Goal: Task Accomplishment & Management: Complete application form

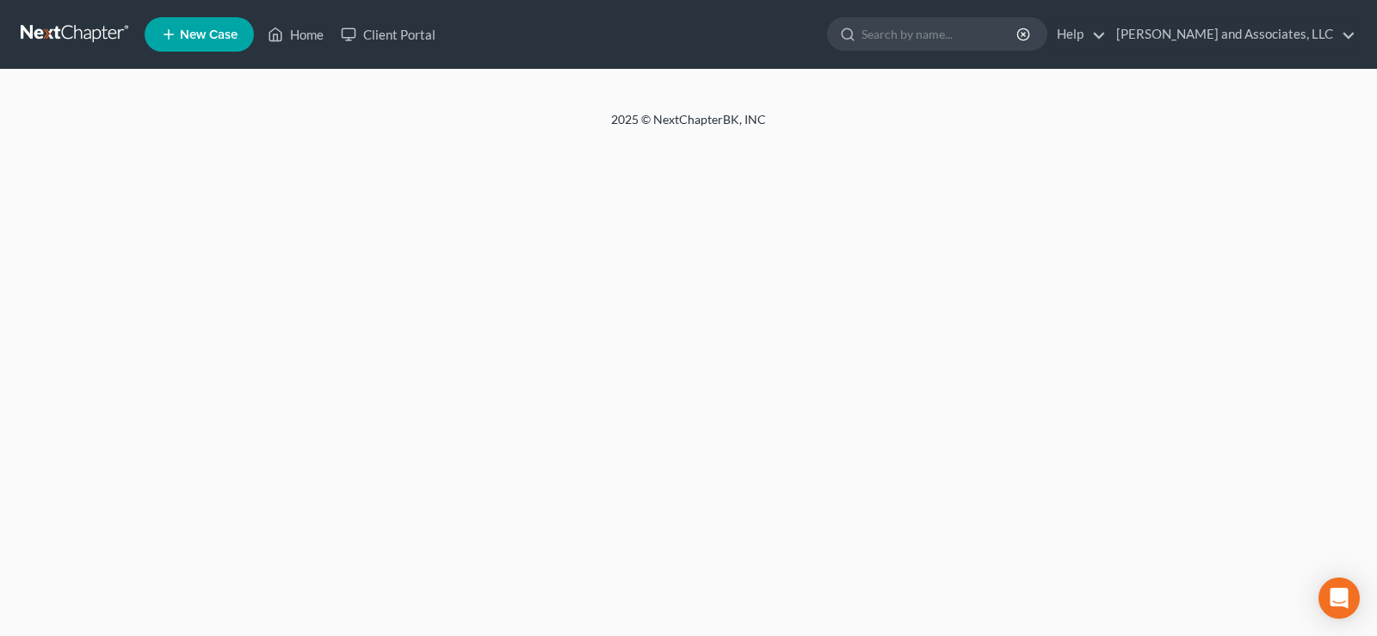
select select "1"
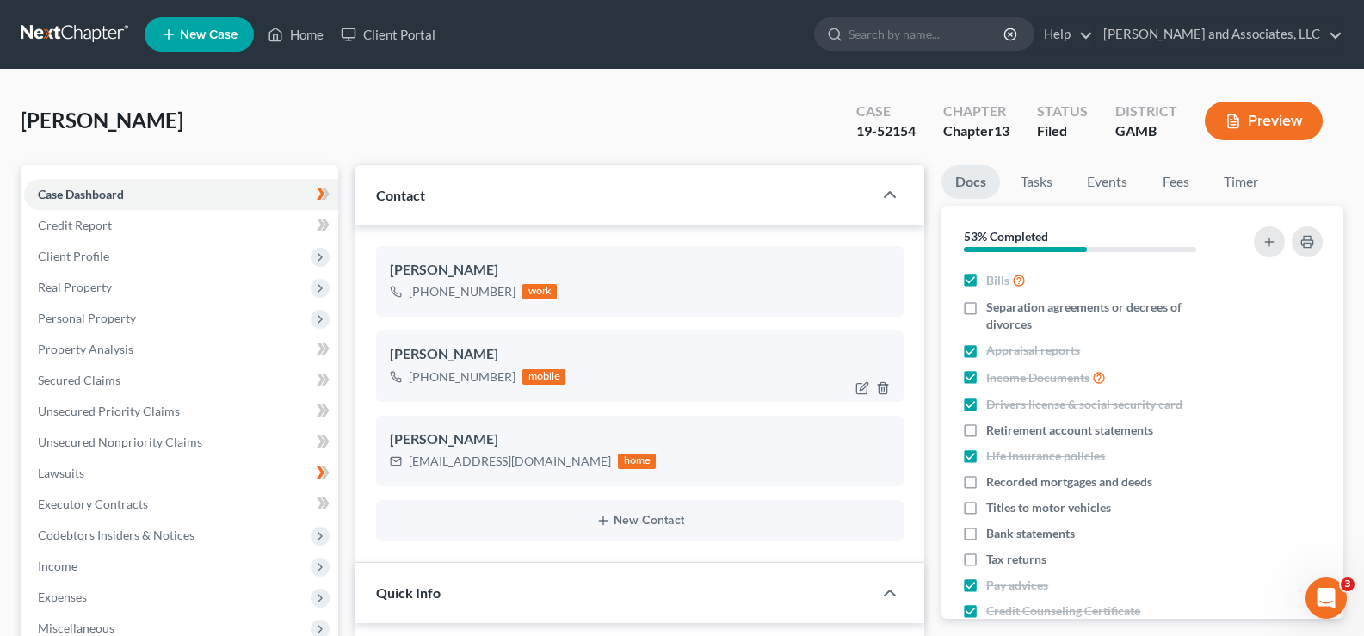
scroll to position [172, 0]
click at [320, 34] on link "Home" at bounding box center [295, 34] width 73 height 31
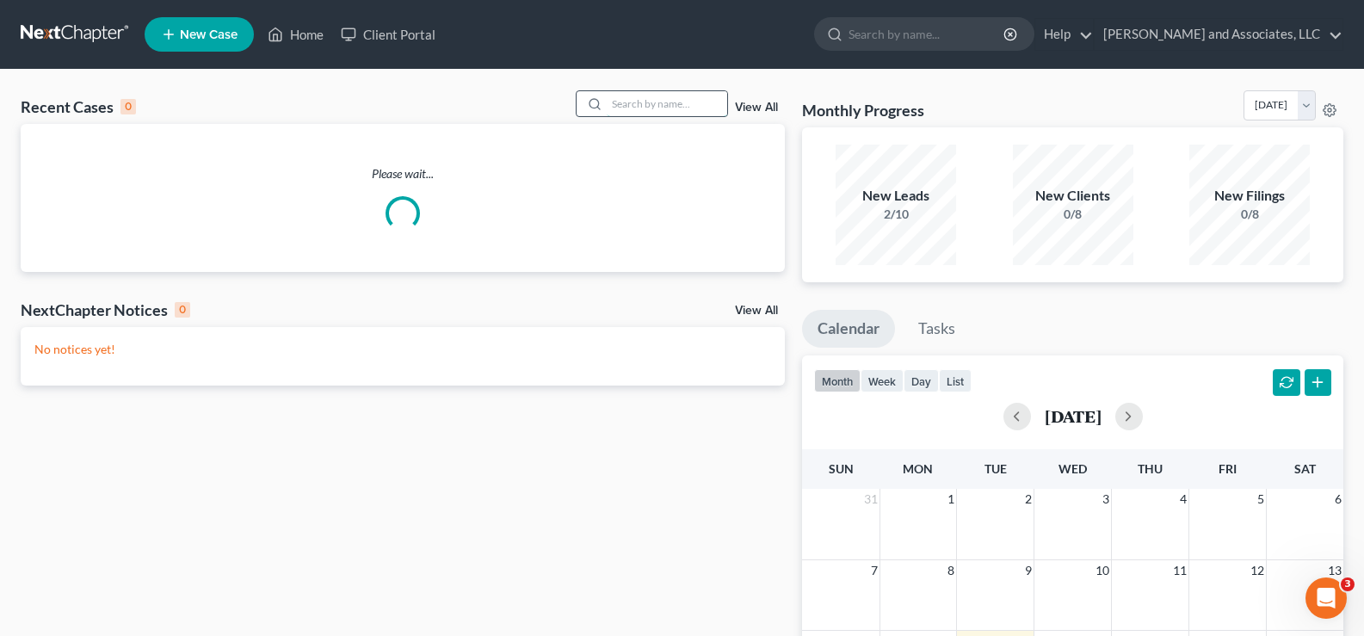
click at [642, 110] on input "search" at bounding box center [667, 103] width 120 height 25
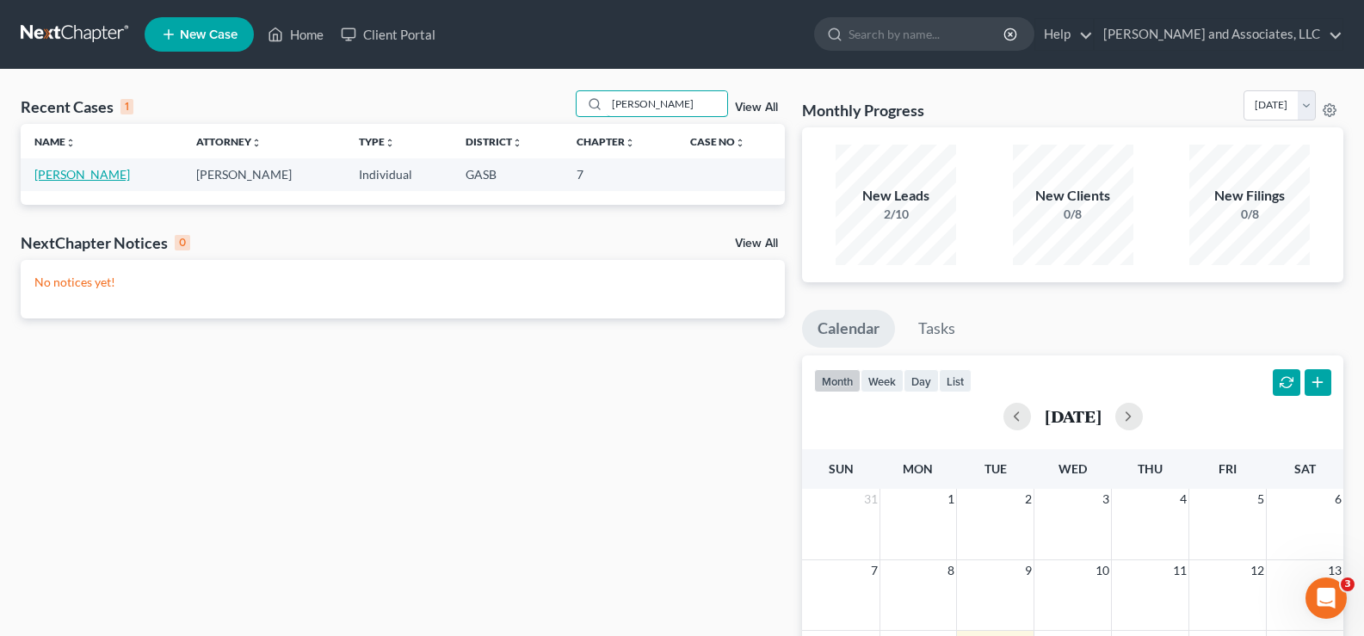
type input "[PERSON_NAME]"
click at [102, 178] on link "[PERSON_NAME]" at bounding box center [81, 174] width 95 height 15
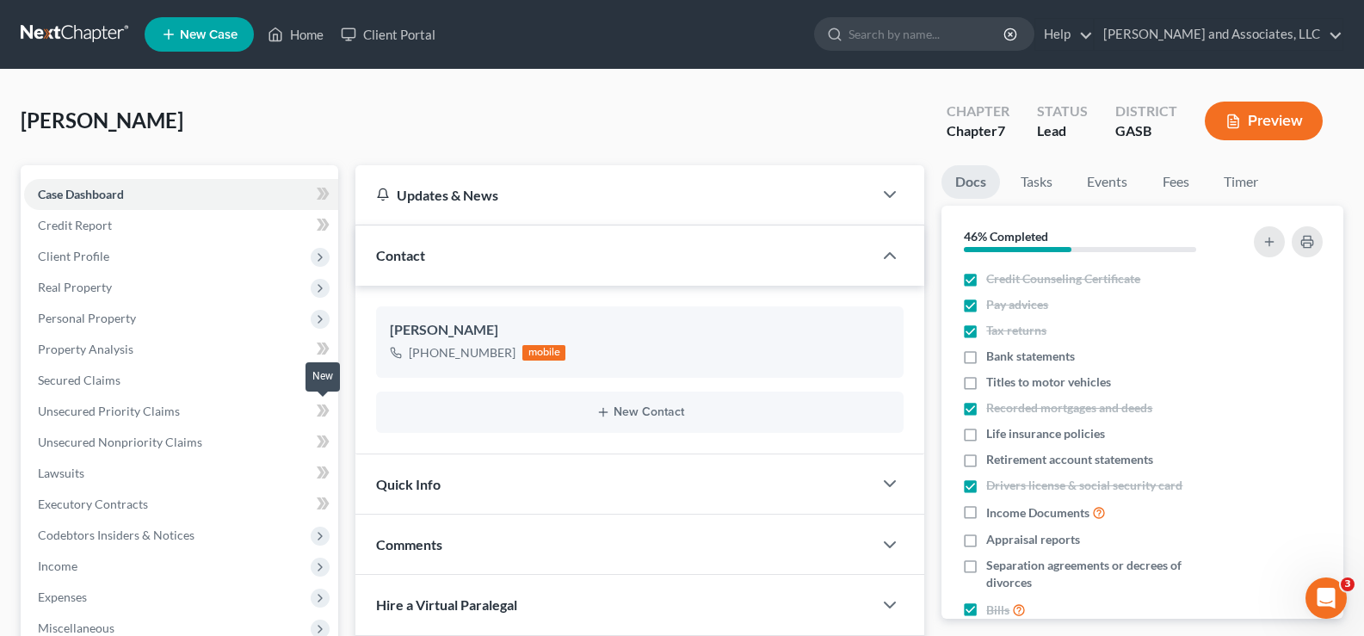
scroll to position [8073, 0]
click at [86, 247] on span "Client Profile" at bounding box center [181, 256] width 314 height 31
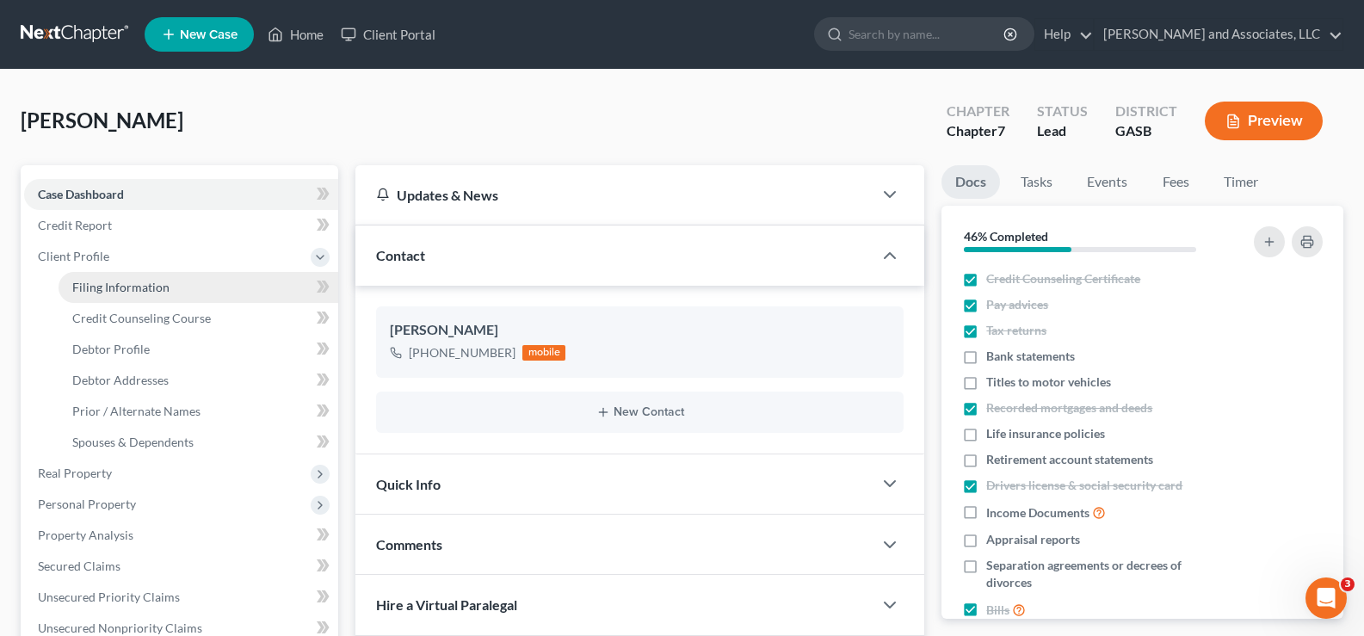
click at [114, 292] on span "Filing Information" at bounding box center [120, 287] width 97 height 15
select select "1"
select select "0"
select select "10"
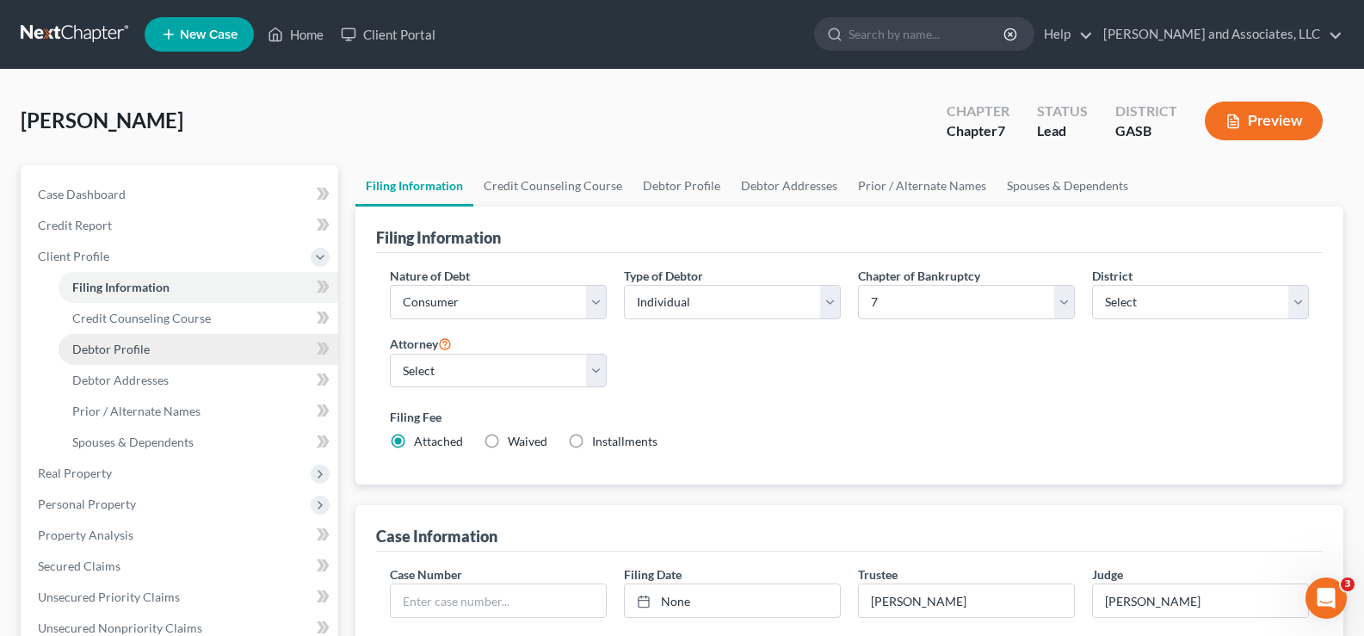
click at [128, 352] on span "Debtor Profile" at bounding box center [110, 349] width 77 height 15
select select "0"
select select "1"
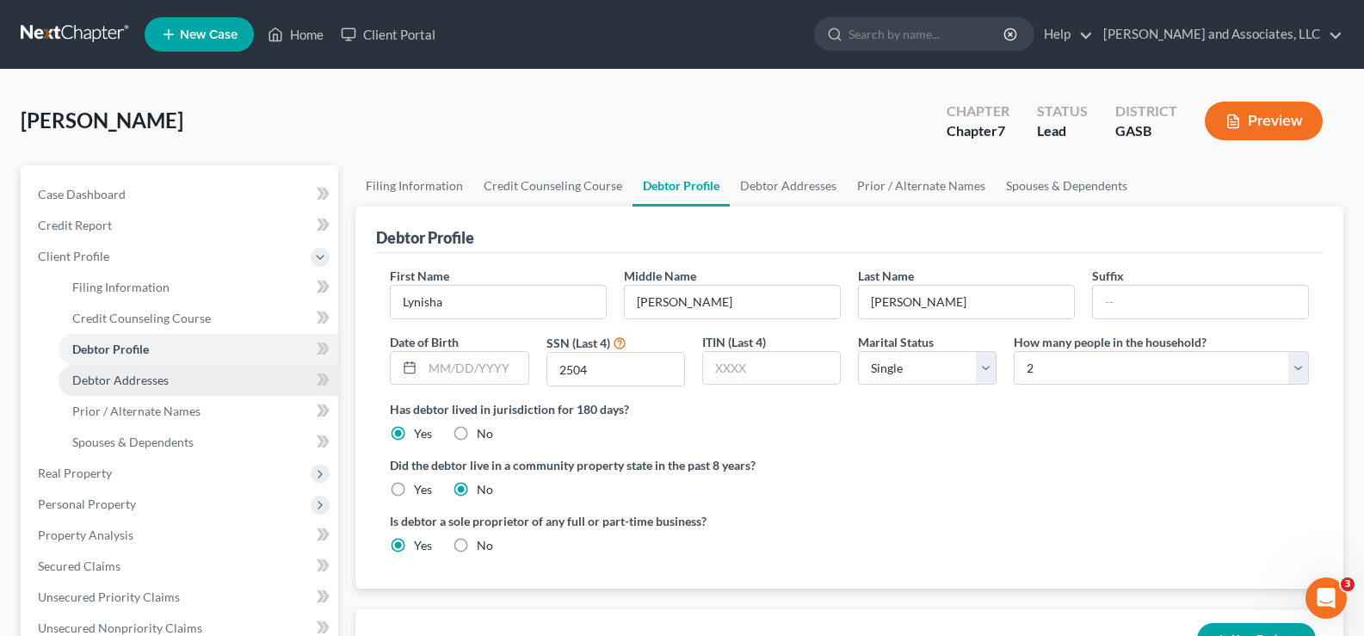
click at [140, 374] on span "Debtor Addresses" at bounding box center [120, 380] width 96 height 15
